Goal: Information Seeking & Learning: Check status

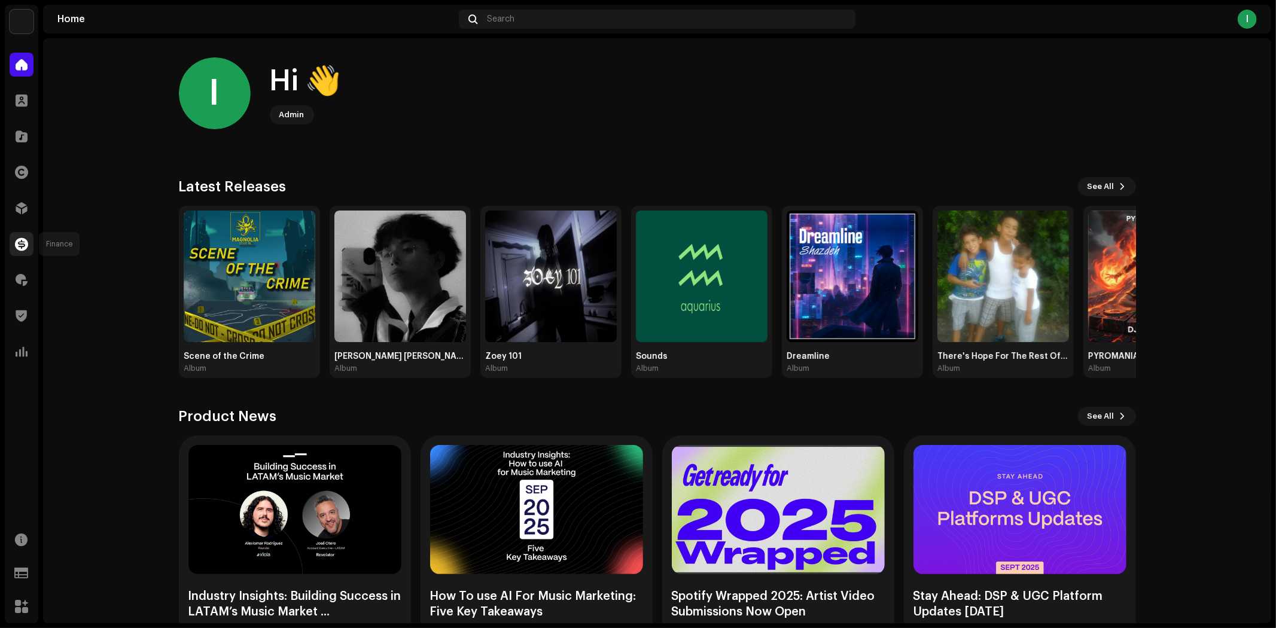
click at [20, 244] on span at bounding box center [21, 244] width 13 height 10
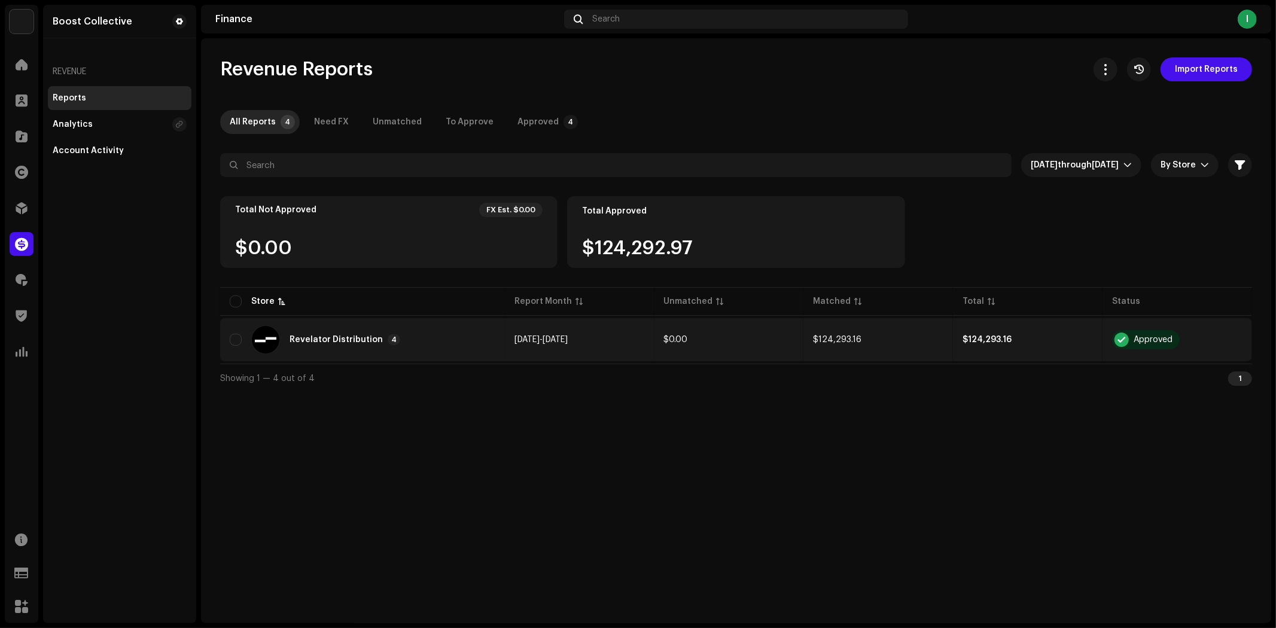
click at [1068, 321] on td "$124,293.16" at bounding box center [1028, 339] width 150 height 43
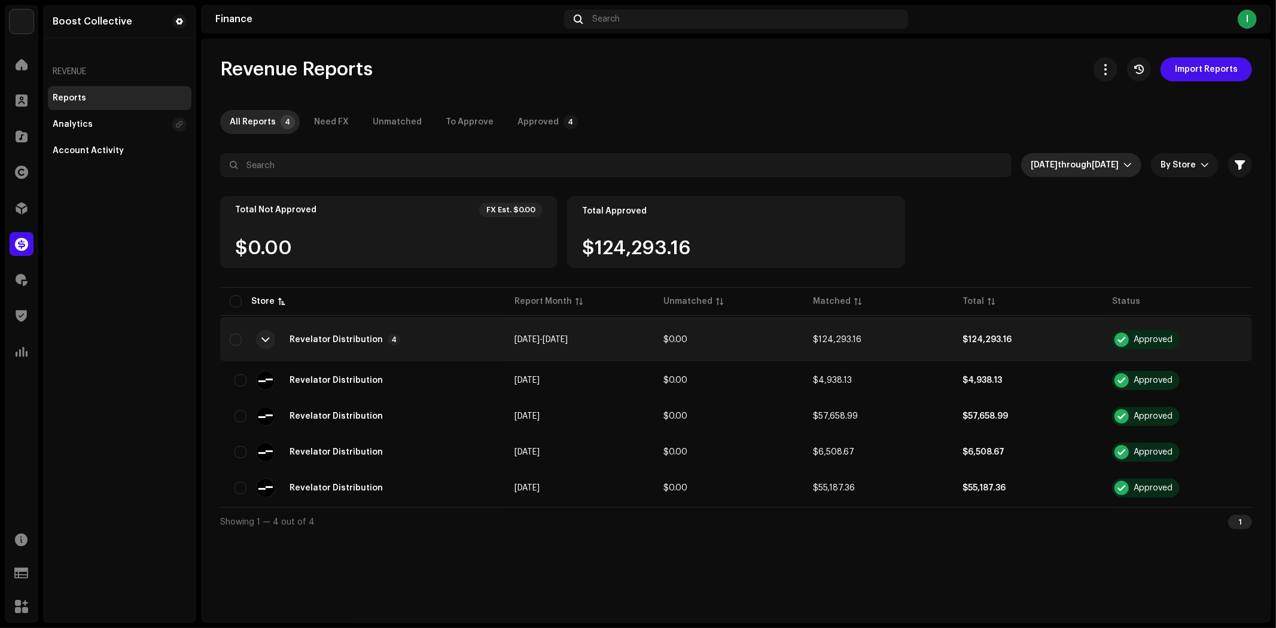
click at [1128, 161] on icon "dropdown trigger" at bounding box center [1127, 165] width 8 height 8
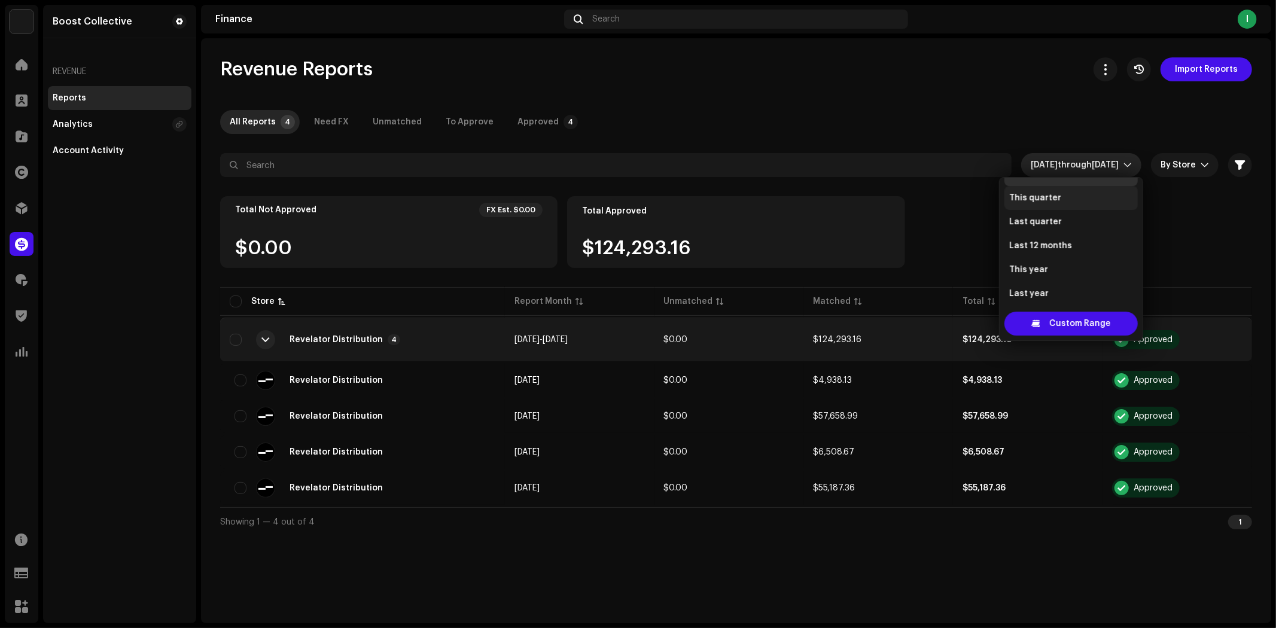
scroll to position [96, 0]
click at [1059, 268] on li "This year" at bounding box center [1070, 266] width 133 height 24
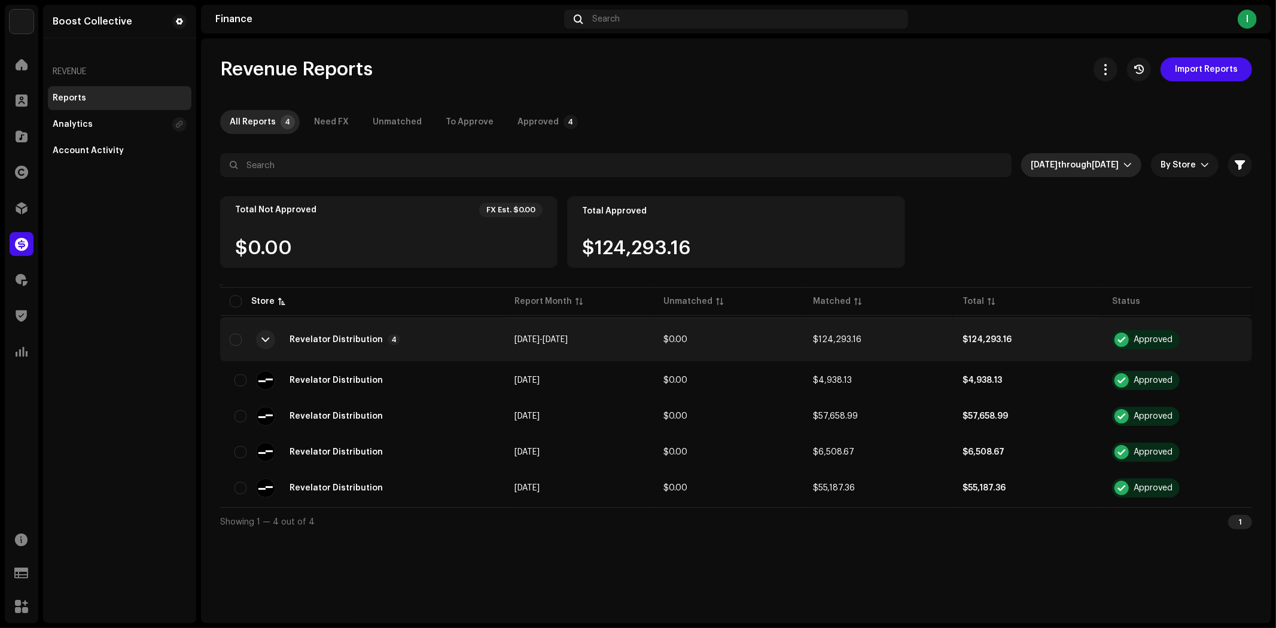
scroll to position [76, 0]
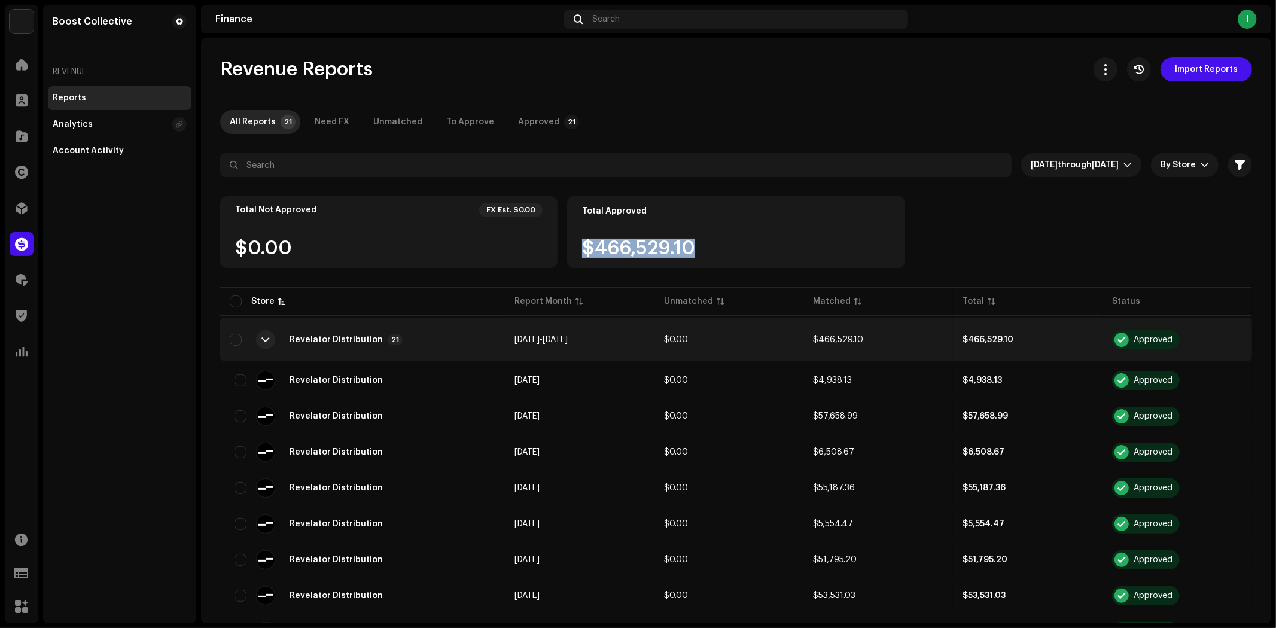
drag, startPoint x: 706, startPoint y: 242, endPoint x: 581, endPoint y: 243, distance: 125.0
click at [582, 243] on div "$466,529.10" at bounding box center [735, 248] width 307 height 19
copy div "$466,529.10"
click at [1019, 212] on div "Total Not Approved FX Est. $0.00 $0.00 Total Approved $466,529.10" at bounding box center [736, 240] width 1032 height 89
click at [943, 246] on div "Total Not Approved FX Est. $0.00 $0.00 Total Approved $466,529.10" at bounding box center [736, 240] width 1032 height 89
